Goal: Contribute content: Add original content to the website for others to see

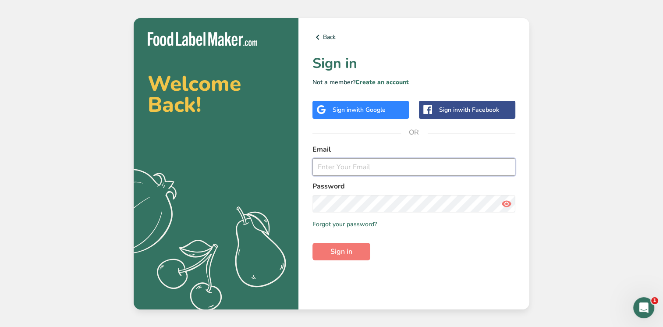
click at [322, 168] on input "email" at bounding box center [413, 167] width 203 height 18
paste input "[PERSON_NAME][EMAIL_ADDRESS][DOMAIN_NAME]"
type input "[PERSON_NAME][EMAIL_ADDRESS][DOMAIN_NAME]"
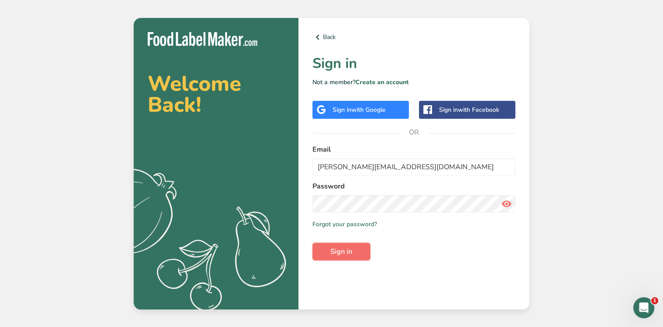
click at [326, 254] on button "Sign in" at bounding box center [341, 252] width 58 height 18
click at [318, 166] on input "[PERSON_NAME][EMAIL_ADDRESS][DOMAIN_NAME]" at bounding box center [413, 167] width 203 height 18
click at [329, 252] on button "Sign in" at bounding box center [341, 252] width 58 height 18
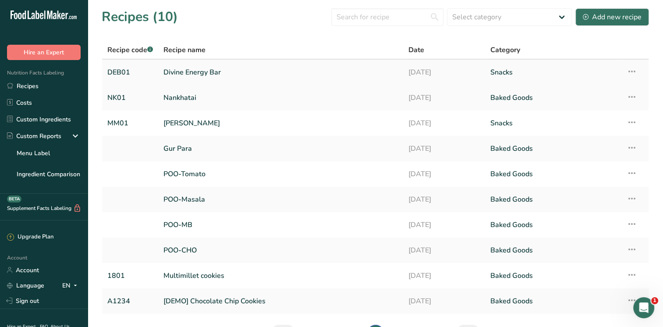
click at [207, 74] on link "Divine Energy Bar" at bounding box center [280, 72] width 234 height 18
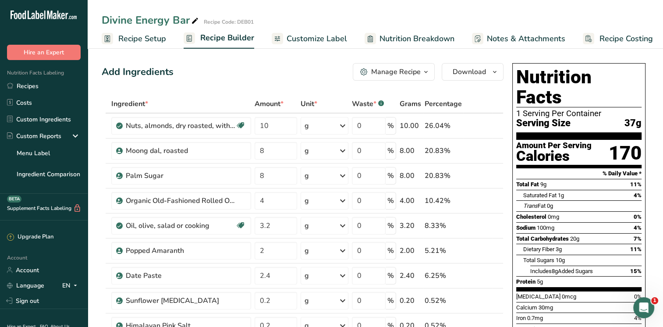
click at [633, 41] on span "Recipe Costing" at bounding box center [625, 39] width 53 height 12
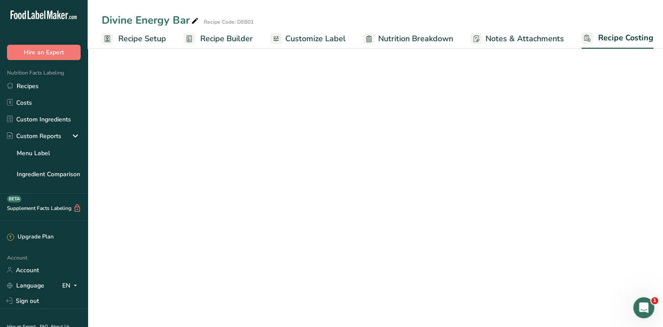
scroll to position [0, 4]
select select "1"
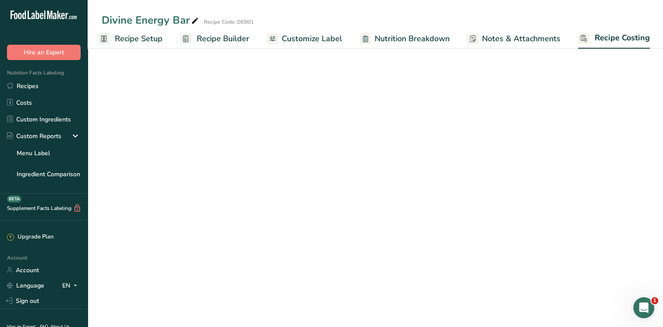
select select "1"
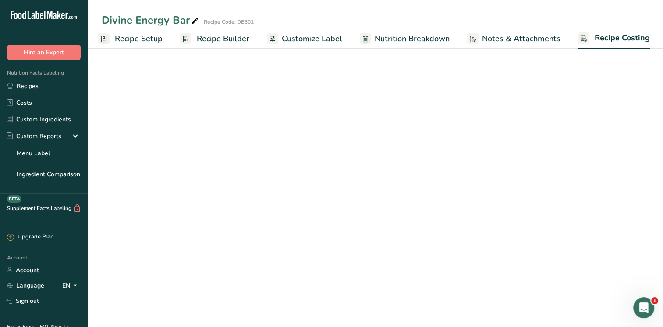
select select "1"
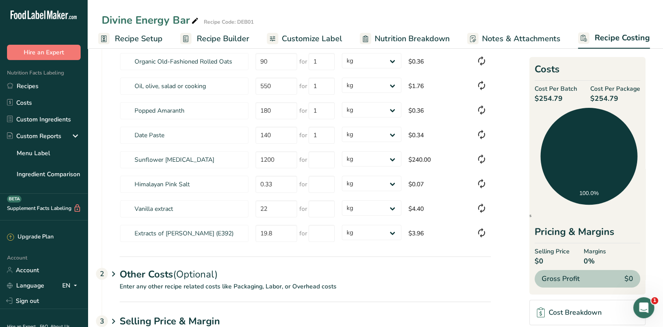
scroll to position [180, 0]
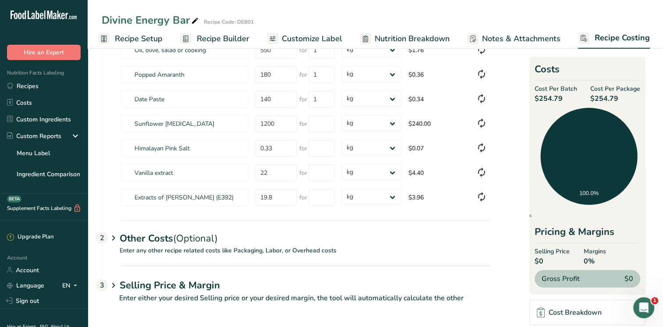
click at [113, 235] on icon at bounding box center [113, 238] width 11 height 16
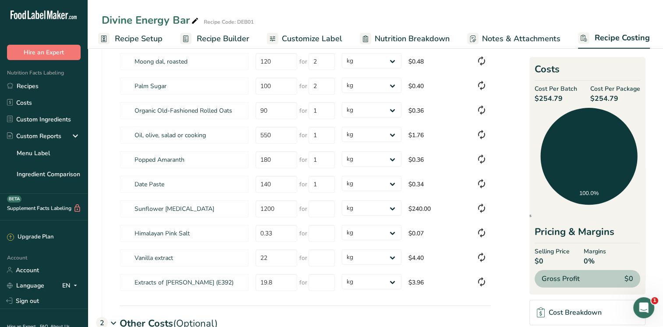
scroll to position [94, 0]
click at [24, 85] on link "Recipes" at bounding box center [44, 86] width 88 height 17
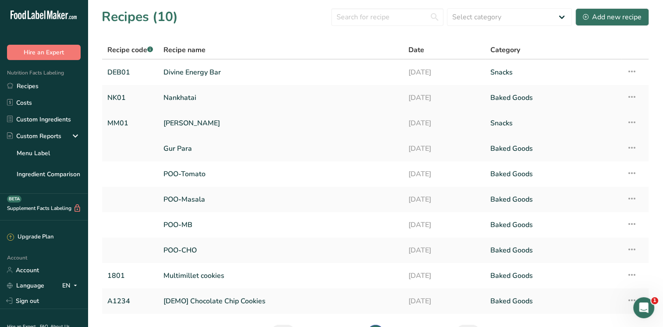
click at [195, 125] on link "[PERSON_NAME]" at bounding box center [280, 123] width 234 height 18
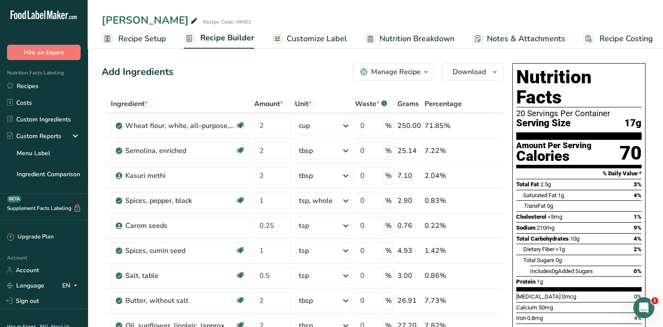
click at [485, 127] on icon at bounding box center [485, 125] width 6 height 9
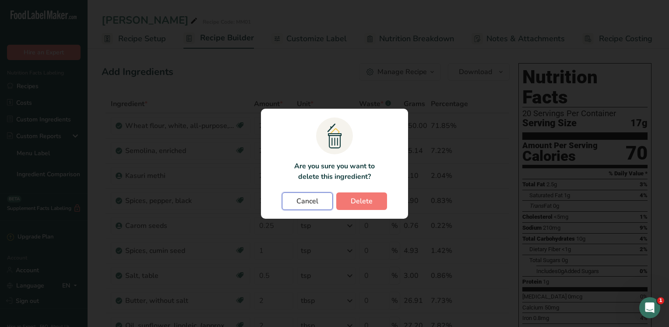
click at [303, 202] on span "Cancel" at bounding box center [308, 201] width 22 height 11
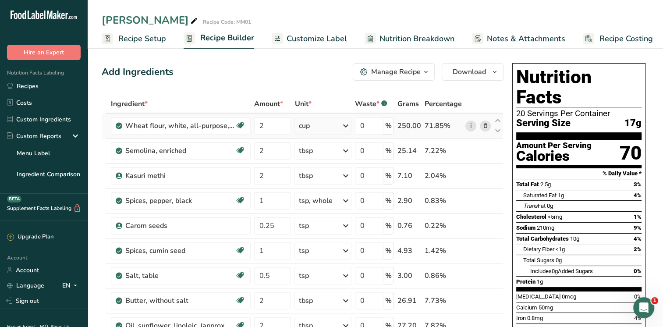
click at [345, 126] on icon at bounding box center [345, 126] width 11 height 16
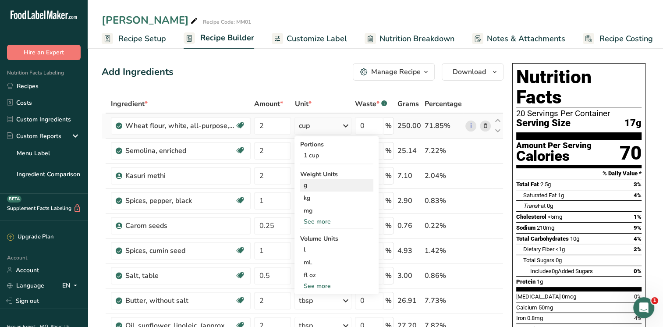
click at [308, 184] on div "g" at bounding box center [337, 185] width 74 height 13
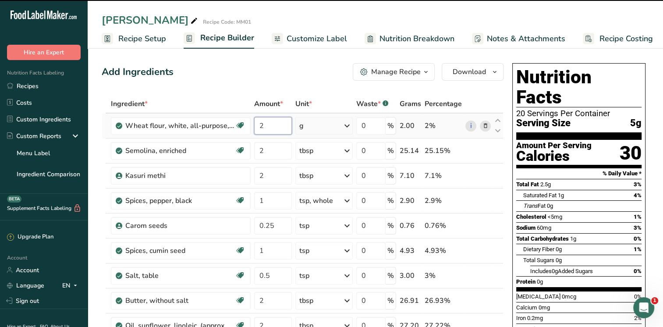
click at [266, 124] on input "2" at bounding box center [273, 126] width 38 height 18
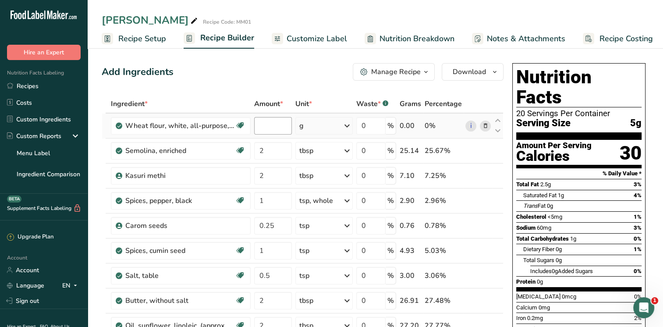
type input "0"
type input "4"
type input "2"
click at [347, 124] on div "Ingredient * Amount * Unit * Waste * .a-a{fill:#347362;}.b-a{fill:#fff;} Grams …" at bounding box center [303, 256] width 402 height 323
click at [347, 125] on icon at bounding box center [347, 126] width 11 height 16
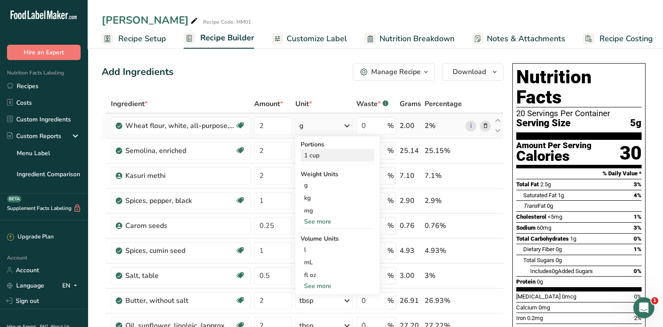
click at [317, 157] on div "1 cup" at bounding box center [338, 155] width 74 height 13
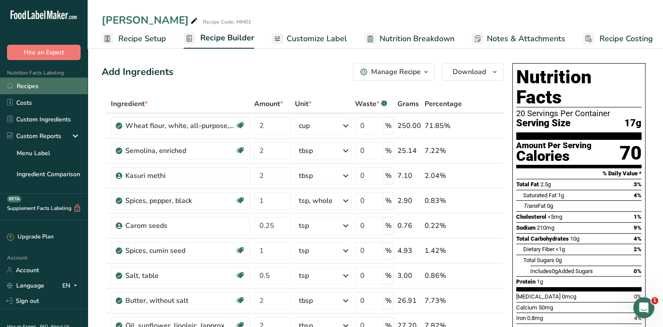
click at [32, 90] on link "Recipes" at bounding box center [44, 86] width 88 height 17
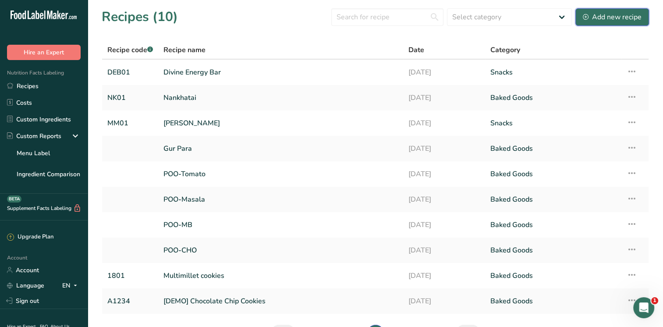
click at [604, 18] on div "Add new recipe" at bounding box center [612, 17] width 59 height 11
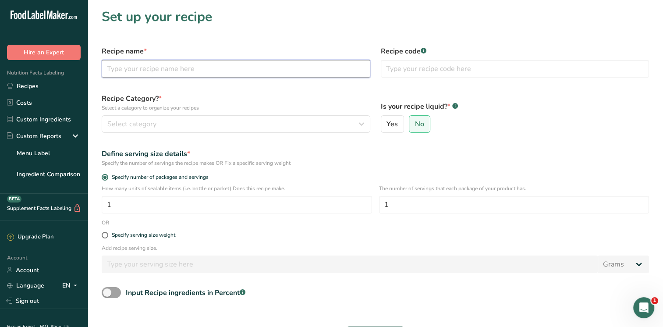
click at [233, 69] on input "text" at bounding box center [236, 69] width 269 height 18
type input "[PERSON_NAME] [PERSON_NAME]"
click at [412, 69] on input "text" at bounding box center [515, 69] width 269 height 18
type input "MMM02"
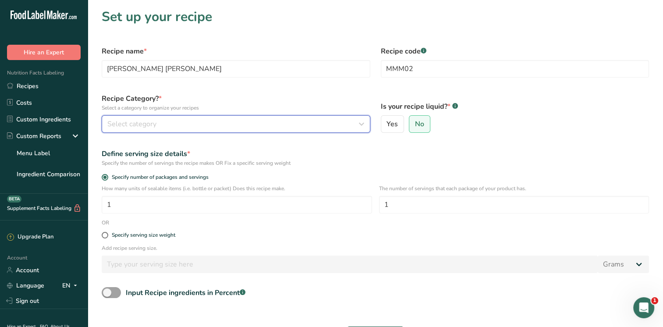
click at [180, 124] on div "Select category" at bounding box center [233, 124] width 252 height 11
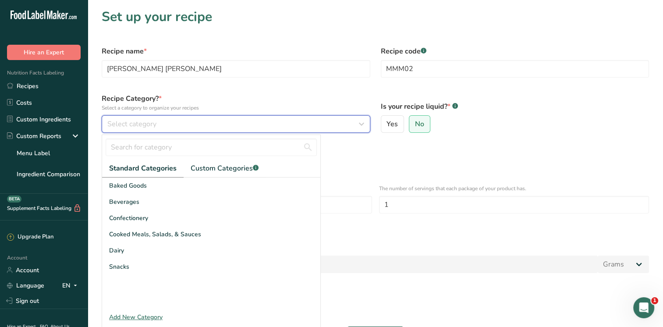
click at [180, 124] on div "Select category" at bounding box center [233, 124] width 252 height 11
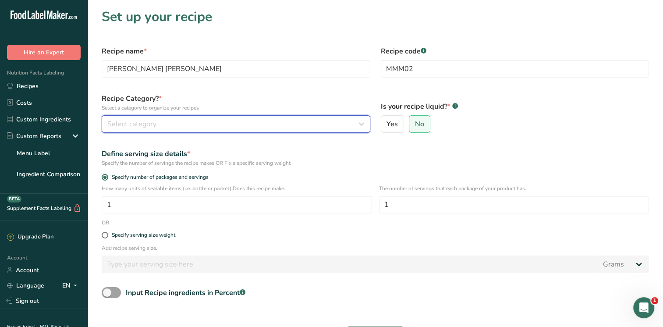
click at [180, 124] on div "Select category" at bounding box center [233, 124] width 252 height 11
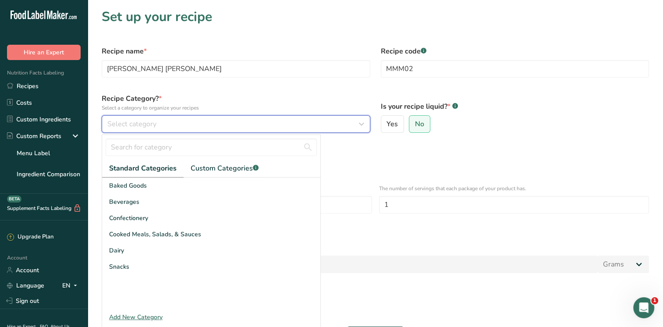
click at [363, 125] on icon "button" at bounding box center [361, 124] width 11 height 16
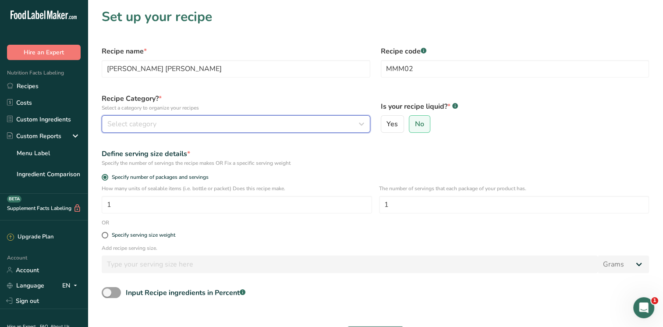
click at [363, 125] on icon "button" at bounding box center [361, 124] width 11 height 16
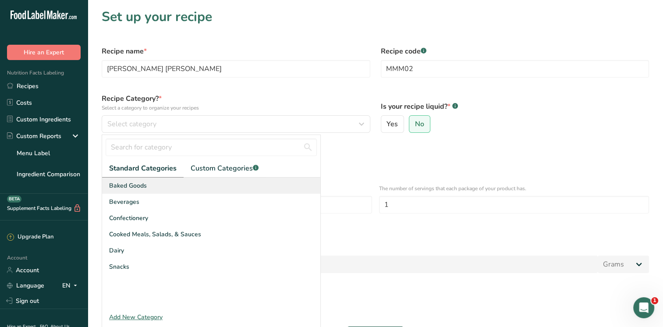
click at [145, 186] on span "Baked Goods" at bounding box center [128, 185] width 38 height 9
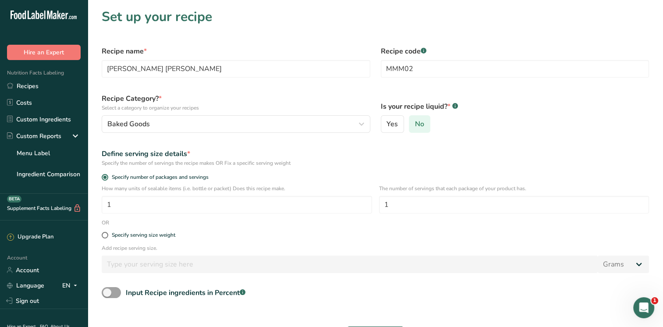
click at [422, 124] on span "No" at bounding box center [419, 124] width 9 height 9
click at [415, 124] on input "No" at bounding box center [412, 124] width 6 height 6
click at [105, 235] on span at bounding box center [105, 235] width 7 height 7
click at [105, 235] on input "Specify serving size weight" at bounding box center [105, 235] width 6 height 6
radio input "true"
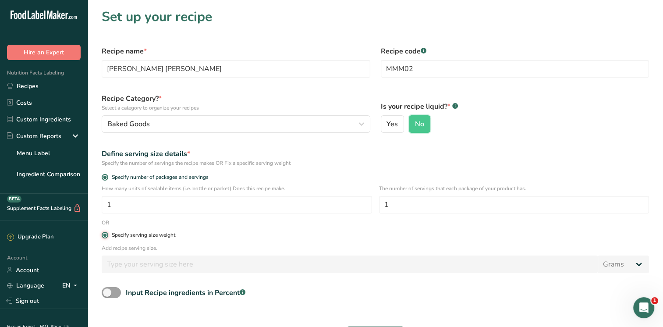
radio input "false"
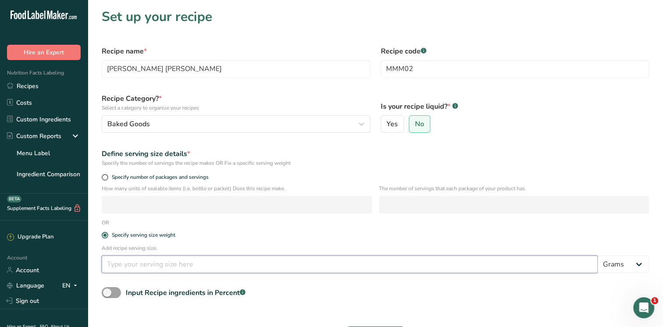
click at [125, 267] on input "number" at bounding box center [350, 264] width 496 height 18
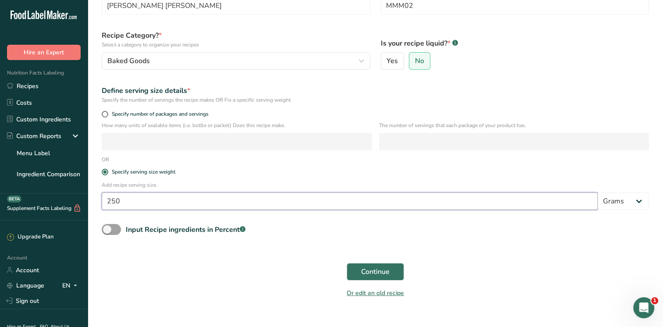
scroll to position [64, 0]
type input "250"
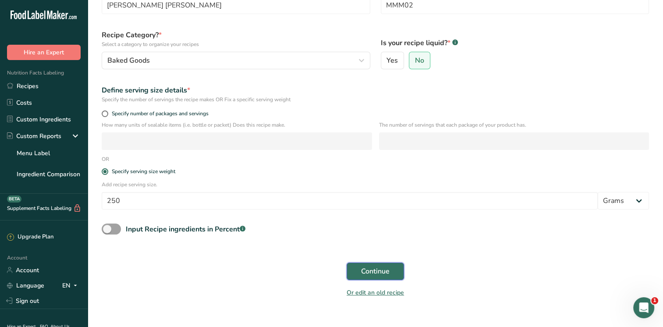
click at [371, 271] on span "Continue" at bounding box center [375, 271] width 28 height 11
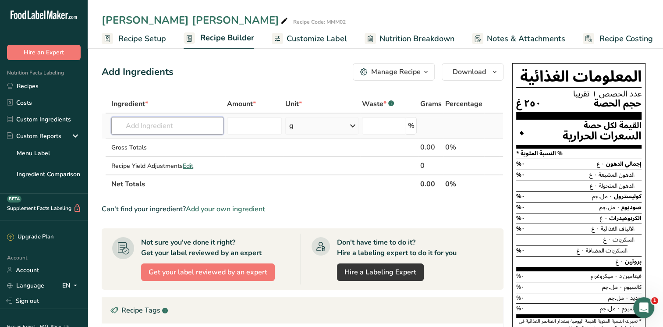
click at [163, 124] on input "text" at bounding box center [167, 126] width 112 height 18
type input "Foxtail millet flour"
click at [123, 122] on input "text" at bounding box center [167, 126] width 112 height 18
type input "Foxtail millet flour"
click at [254, 124] on input "number" at bounding box center [254, 126] width 55 height 18
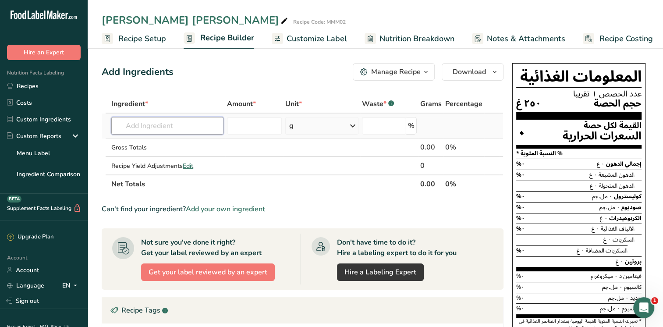
click at [180, 120] on input "text" at bounding box center [167, 126] width 112 height 18
type input "Foxtail millet flour"
click at [143, 159] on div "Add your own ingredient" at bounding box center [167, 157] width 98 height 9
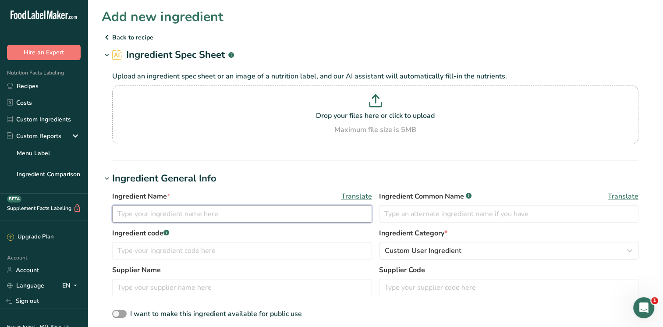
click at [141, 212] on input "text" at bounding box center [242, 214] width 260 height 18
type input "Foxtail millet flour"
click at [403, 210] on input "text" at bounding box center [509, 214] width 260 height 18
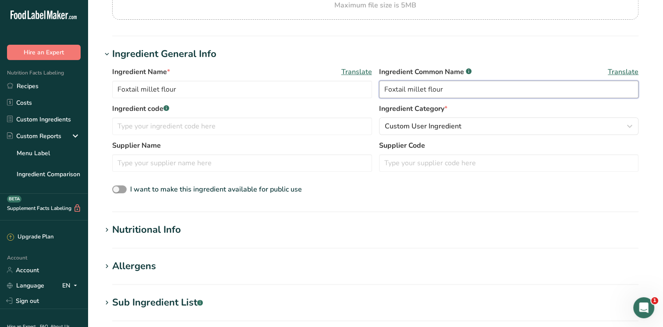
scroll to position [129, 0]
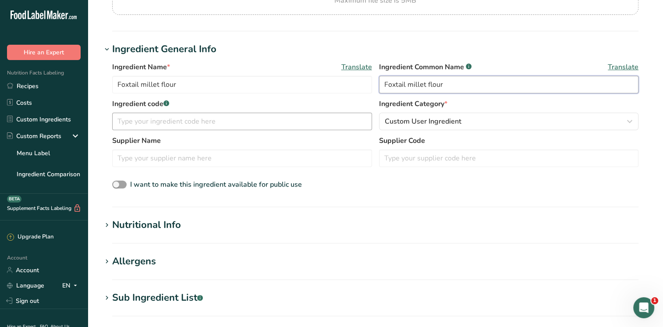
type input "Foxtail millet flour"
click at [210, 122] on input "text" at bounding box center [242, 122] width 260 height 18
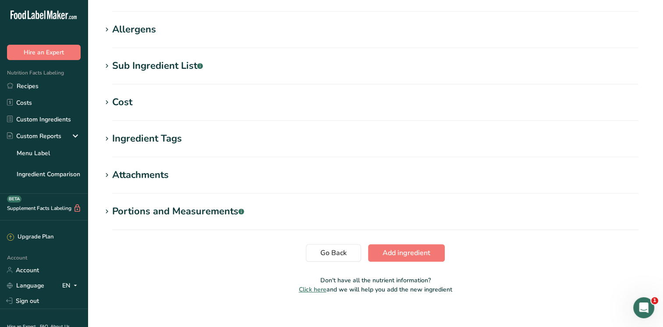
scroll to position [370, 0]
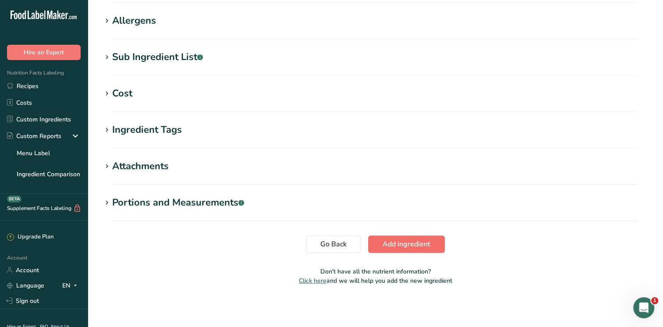
type input "FMF02"
click at [402, 241] on span "Add ingredient" at bounding box center [406, 244] width 48 height 11
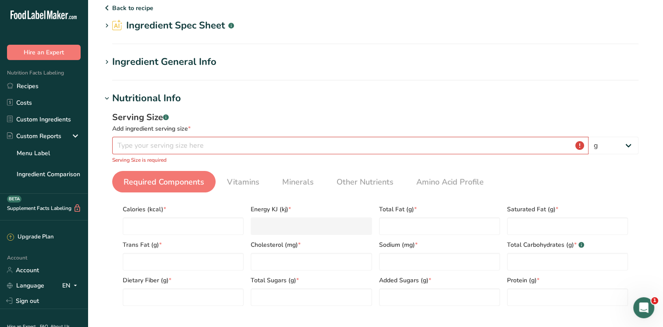
scroll to position [30, 0]
click at [183, 141] on input "number" at bounding box center [350, 145] width 476 height 18
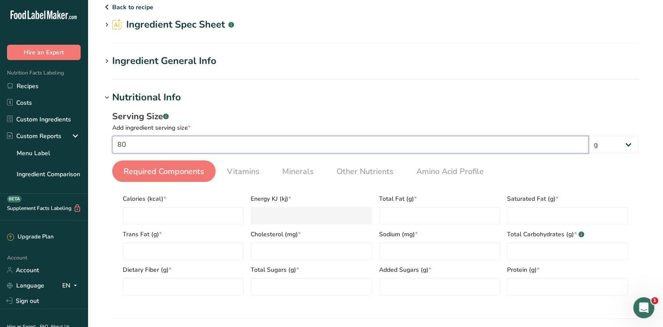
type input "80"
click at [636, 199] on section "Calories (kcal) * Energy KJ (kj) * Total Fat (g) * Saturated Fat (g) * Trans Fa…" at bounding box center [375, 242] width 526 height 120
